Goal: Task Accomplishment & Management: Use online tool/utility

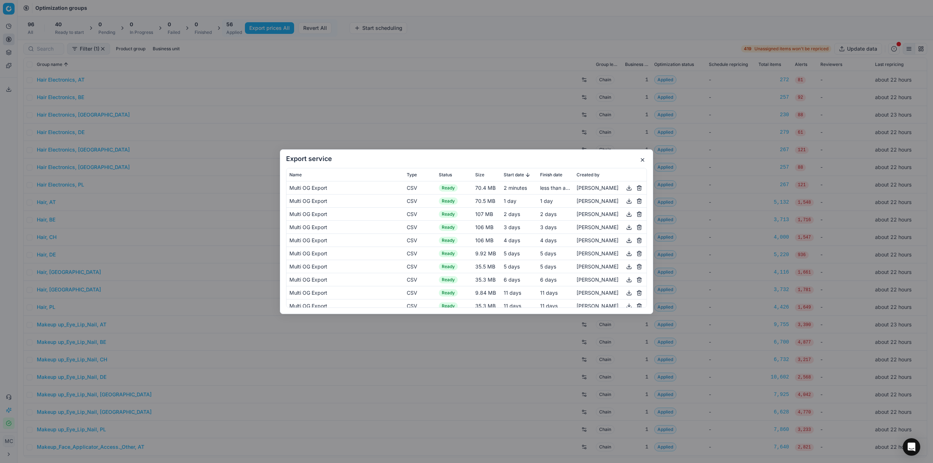
click at [466, 160] on button "button" at bounding box center [642, 160] width 9 height 9
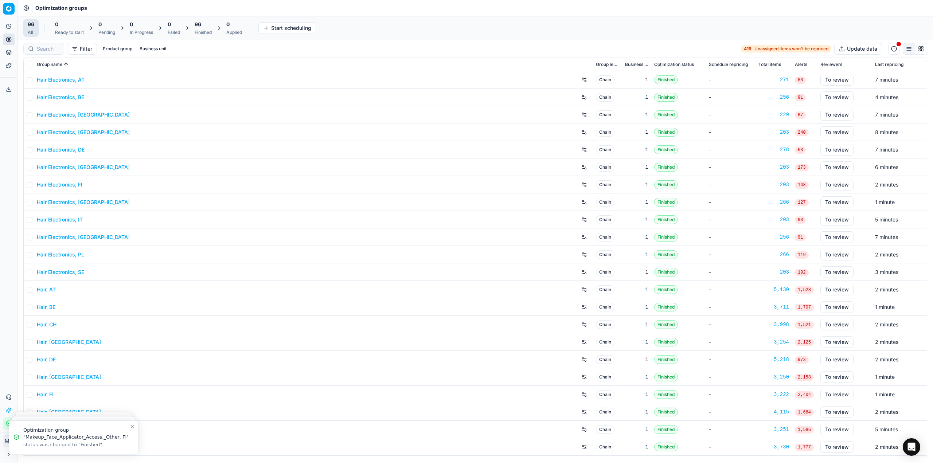
click at [207, 30] on div "Finished" at bounding box center [203, 33] width 17 height 6
drag, startPoint x: 240, startPoint y: 28, endPoint x: 378, endPoint y: 462, distance: 454.6
click at [240, 28] on button "Apply prices All" at bounding box center [239, 28] width 48 height 12
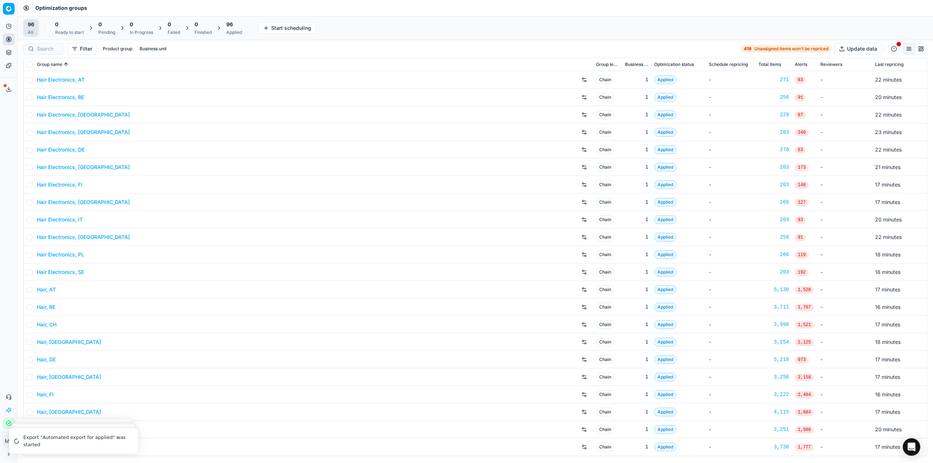
click at [231, 35] on div "Applied" at bounding box center [234, 33] width 16 height 6
click at [253, 27] on button "Export prices All" at bounding box center [269, 28] width 49 height 12
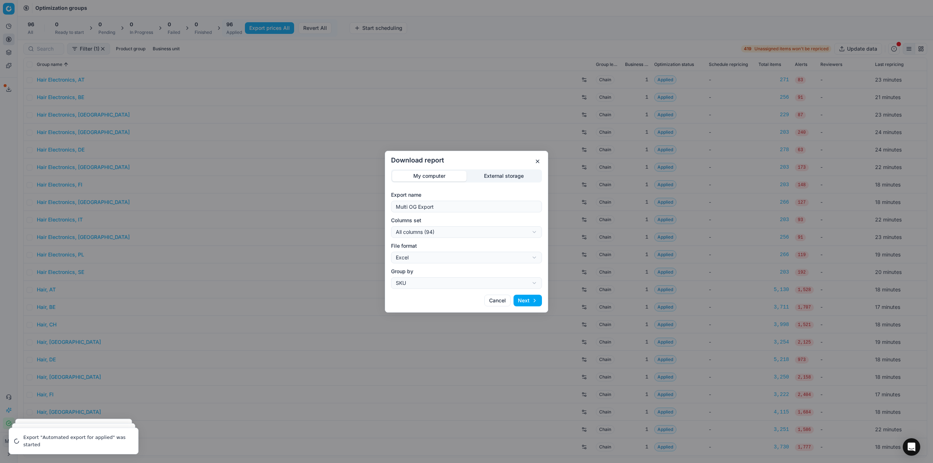
click at [471, 234] on div "Download report My computer External storage Export name Multi OG Export Column…" at bounding box center [466, 231] width 933 height 463
select select "custom"
click at [455, 260] on div "Download report My computer External storage Export name Multi OG Export Column…" at bounding box center [466, 231] width 933 height 463
select select "csv"
click at [529, 301] on button "Next" at bounding box center [528, 301] width 28 height 12
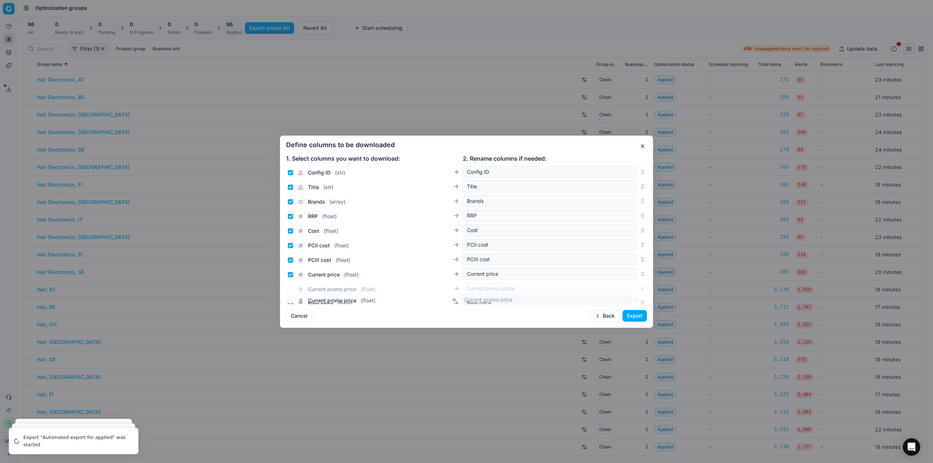
scroll to position [94, 0]
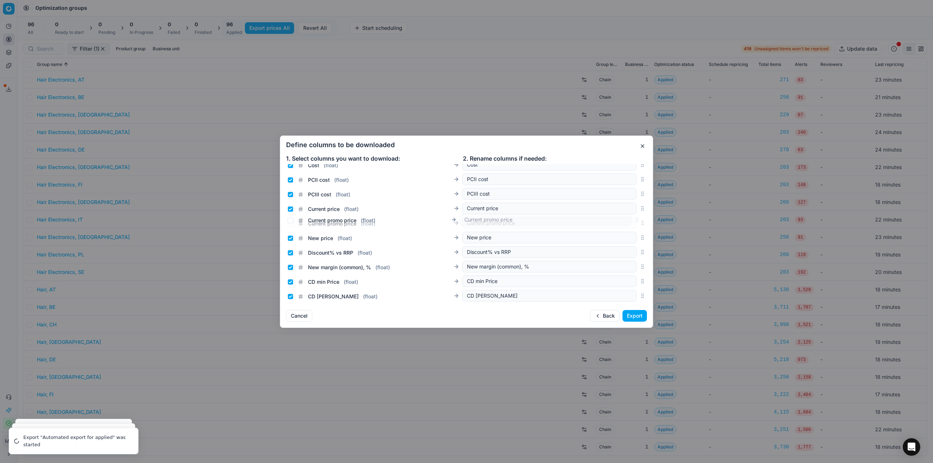
drag, startPoint x: 637, startPoint y: 235, endPoint x: 620, endPoint y: 221, distance: 21.5
click at [620, 221] on div "Current promo price ( float ) Current promo price" at bounding box center [466, 223] width 361 height 15
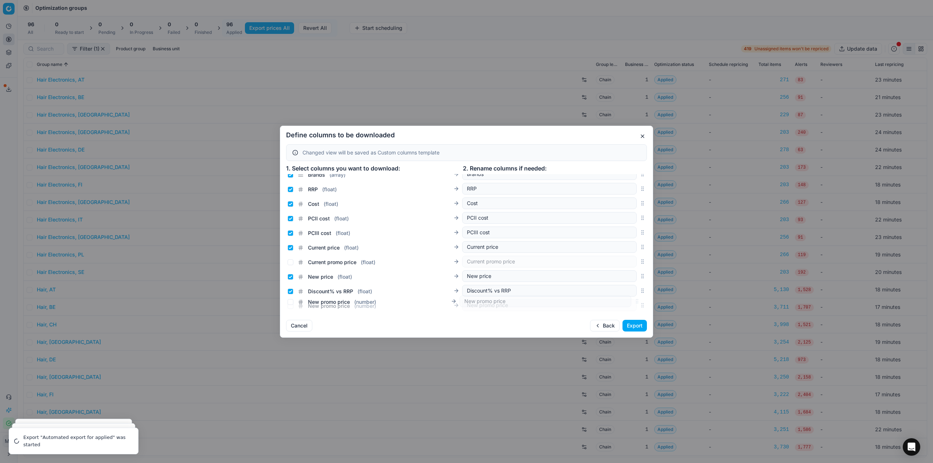
scroll to position [79, 0]
drag, startPoint x: 638, startPoint y: 244, endPoint x: 630, endPoint y: 271, distance: 28.1
drag, startPoint x: 638, startPoint y: 261, endPoint x: 638, endPoint y: 274, distance: 12.8
drag, startPoint x: 292, startPoint y: 250, endPoint x: 288, endPoint y: 241, distance: 10.3
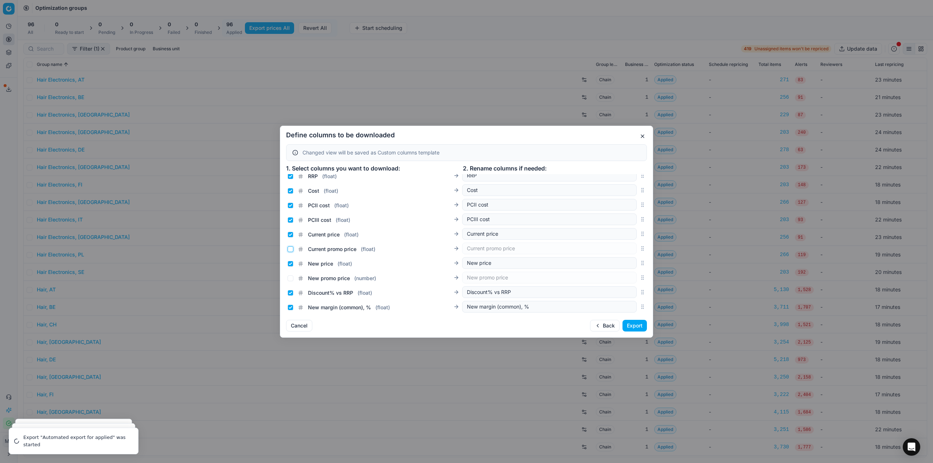
click at [292, 249] on input "Current promo price ( float )" at bounding box center [291, 249] width 6 height 6
checkbox input "true"
click at [289, 232] on input "Current price ( float )" at bounding box center [291, 235] width 6 height 6
checkbox input "false"
click at [292, 263] on input "New price ( float )" at bounding box center [291, 264] width 6 height 6
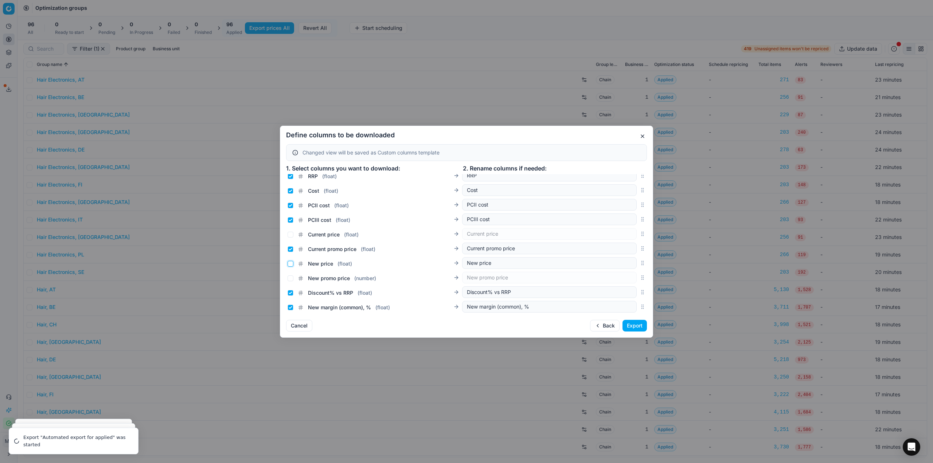
checkbox input "false"
click at [289, 277] on input "New promo price ( number )" at bounding box center [291, 279] width 6 height 6
checkbox input "true"
click at [637, 326] on button "Export" at bounding box center [635, 326] width 24 height 12
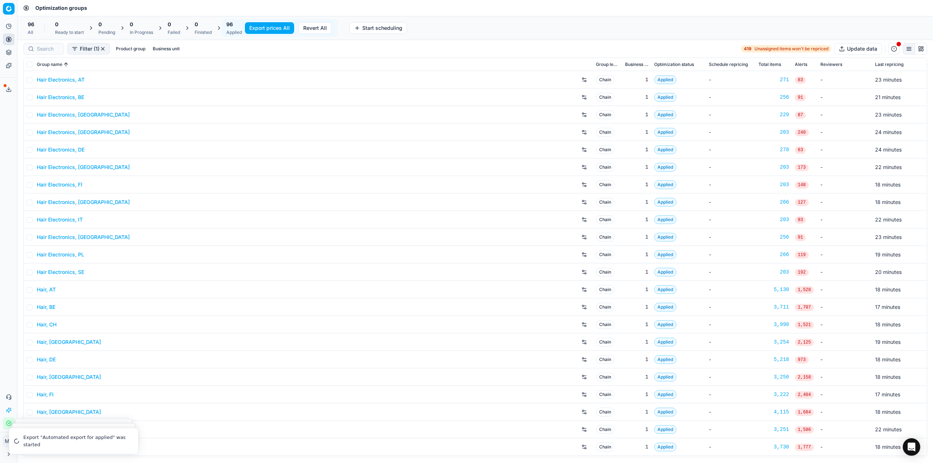
click at [8, 88] on icon at bounding box center [9, 89] width 6 height 6
click at [10, 90] on icon at bounding box center [9, 89] width 6 height 6
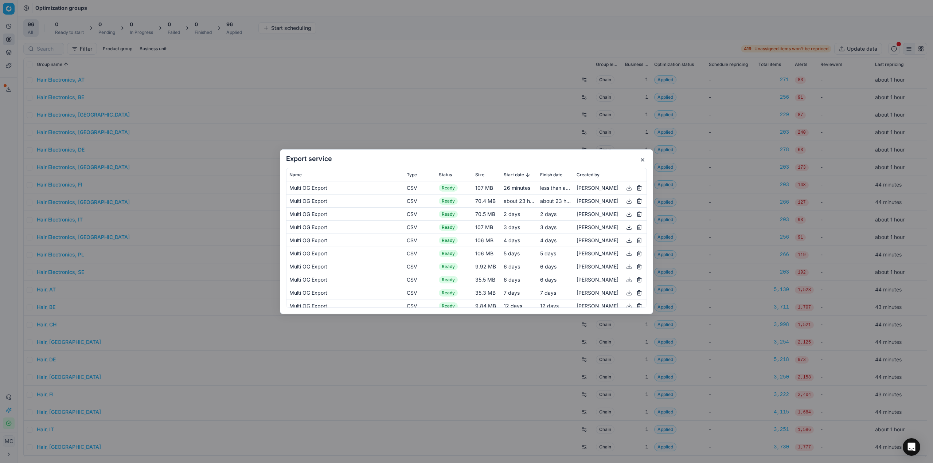
click at [625, 190] on button "button" at bounding box center [629, 187] width 9 height 9
